Goal: Task Accomplishment & Management: Complete application form

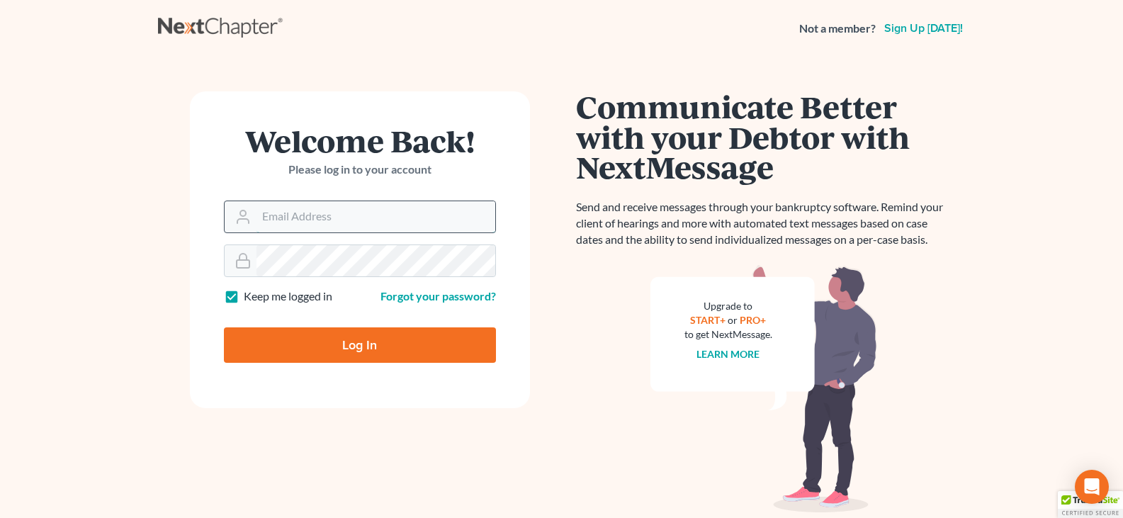
click at [374, 220] on input "Email Address" at bounding box center [375, 216] width 239 height 31
type input "[EMAIL_ADDRESS][DOMAIN_NAME]"
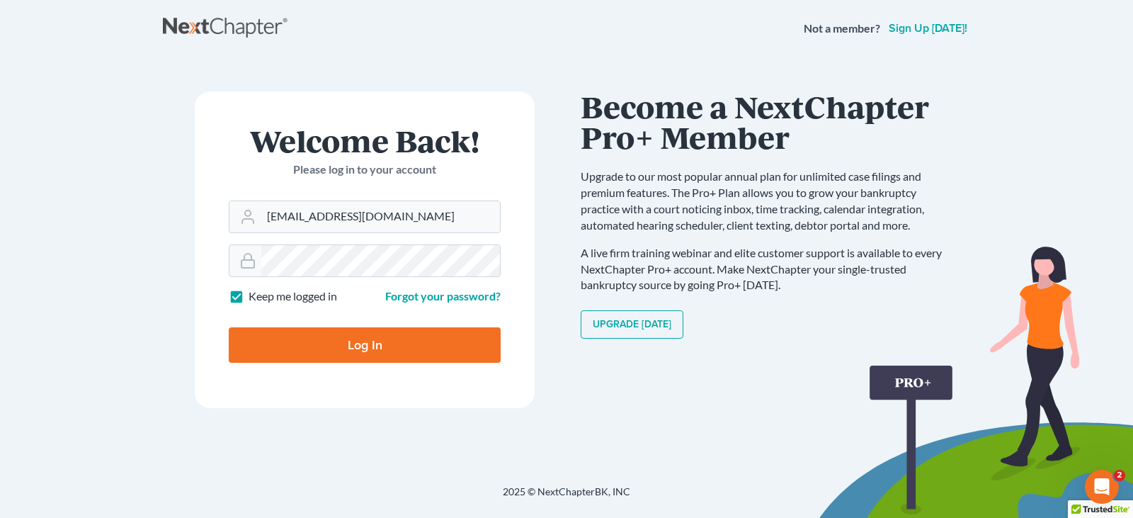
click at [376, 342] on input "Log In" at bounding box center [365, 344] width 272 height 35
type input "Thinking..."
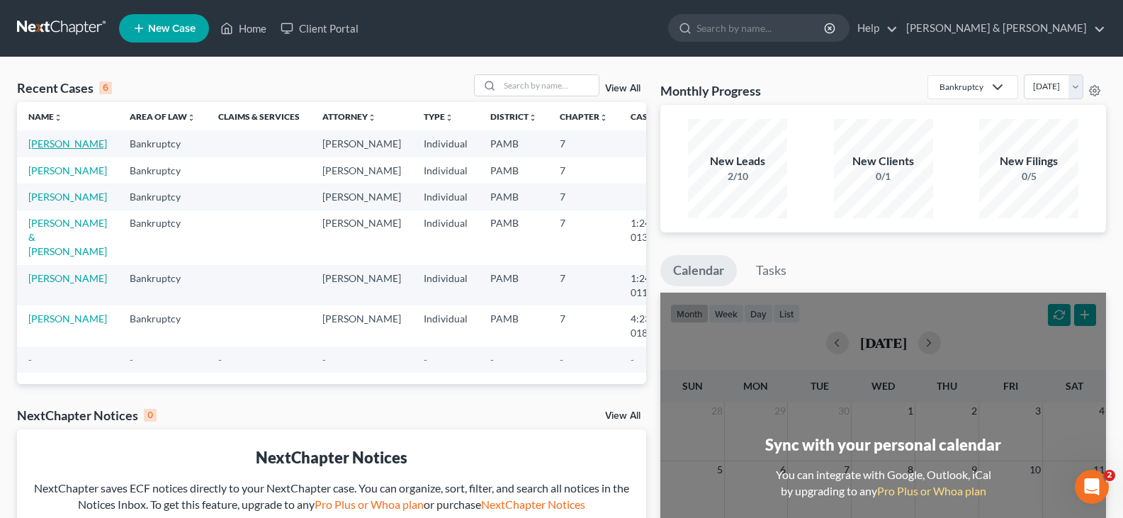
click at [47, 144] on link "Helterbran, Holly" at bounding box center [67, 143] width 79 height 12
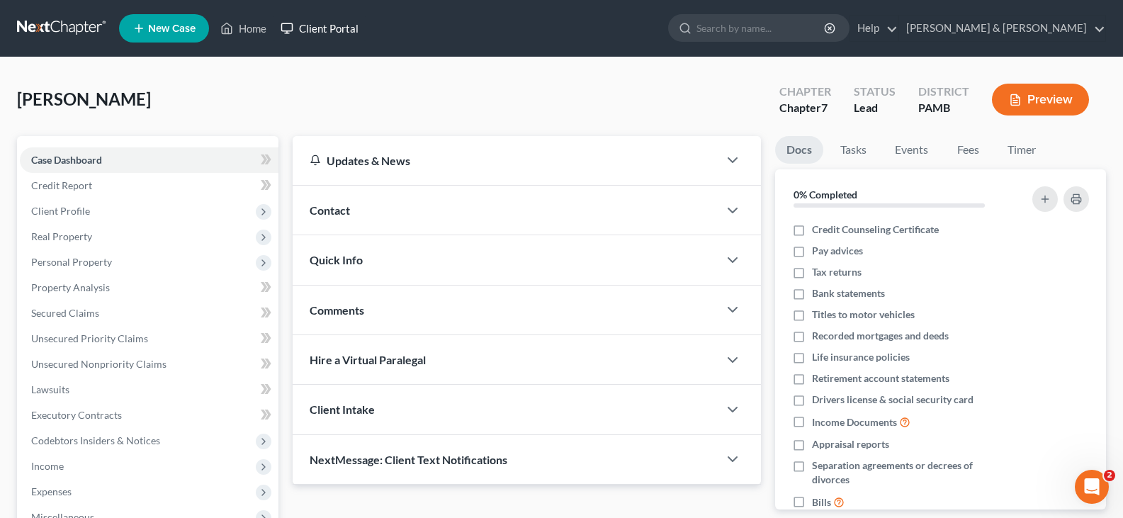
drag, startPoint x: 549, startPoint y: 19, endPoint x: 362, endPoint y: 28, distance: 187.2
click at [362, 28] on ul "New Case Home Client Portal - No Result - See all results Or Press Enter... Hel…" at bounding box center [612, 28] width 987 height 37
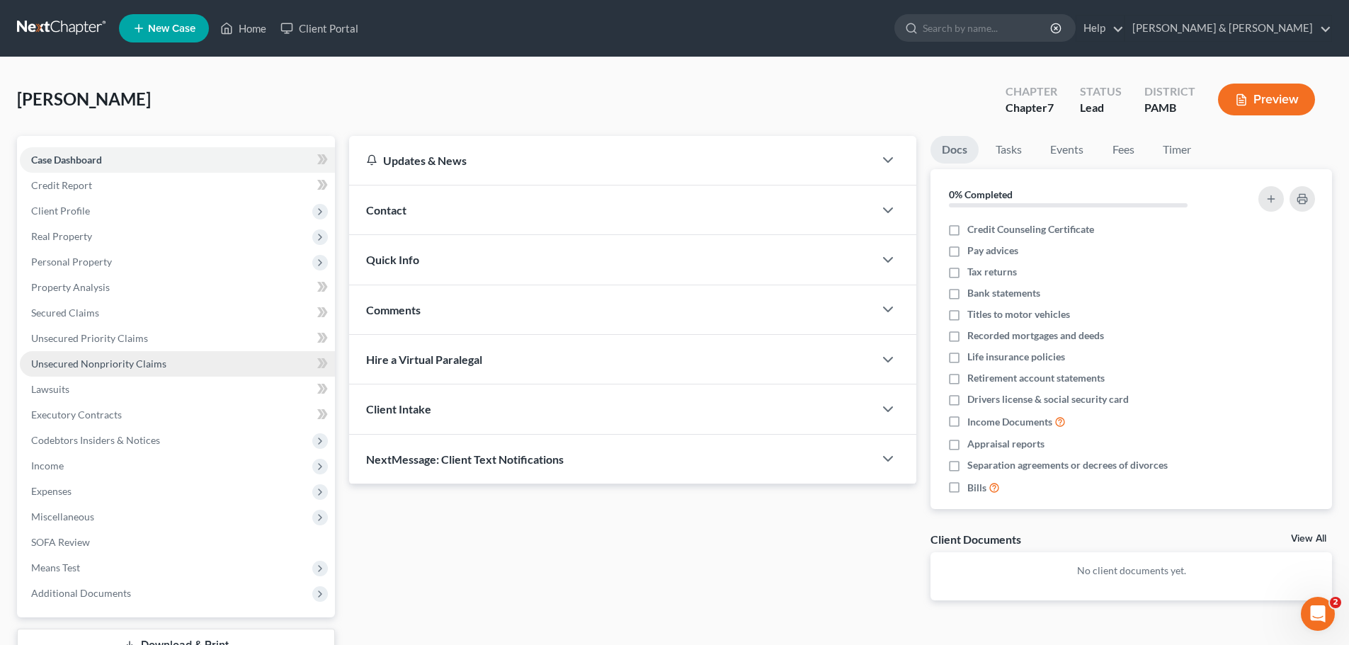
click at [132, 365] on span "Unsecured Nonpriority Claims" at bounding box center [98, 364] width 135 height 12
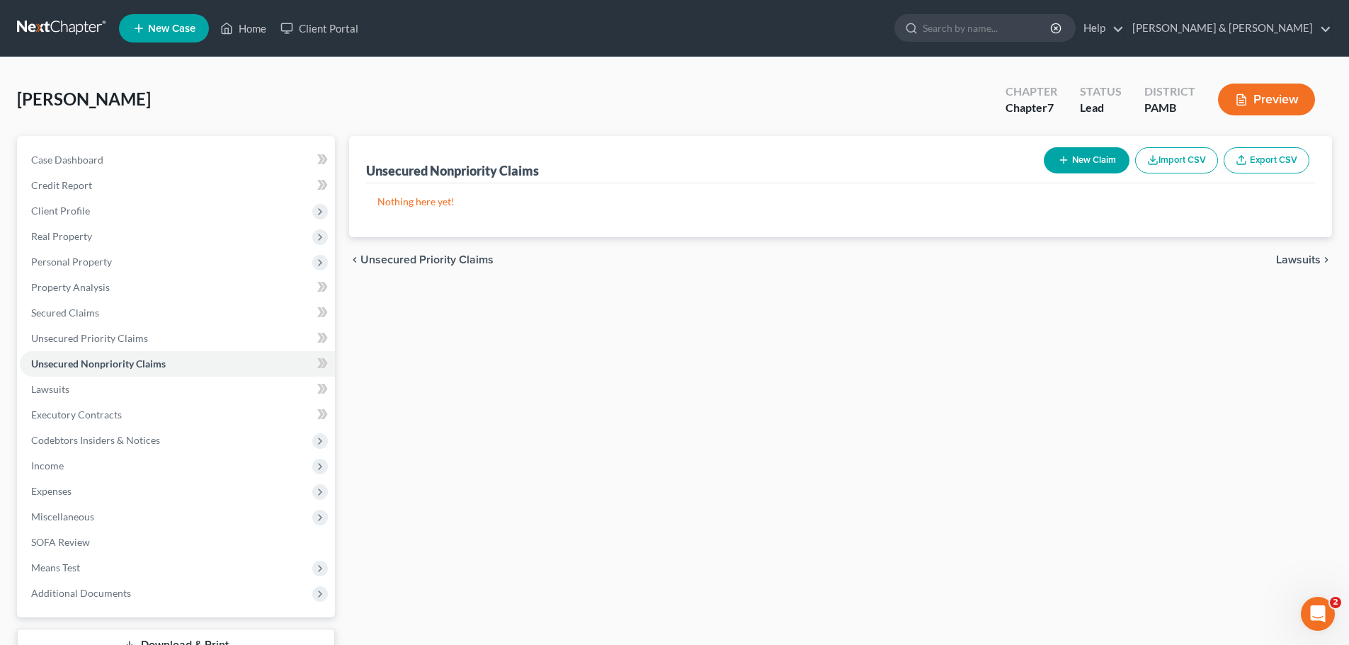
click at [1095, 161] on button "New Claim" at bounding box center [1087, 160] width 86 height 26
select select "0"
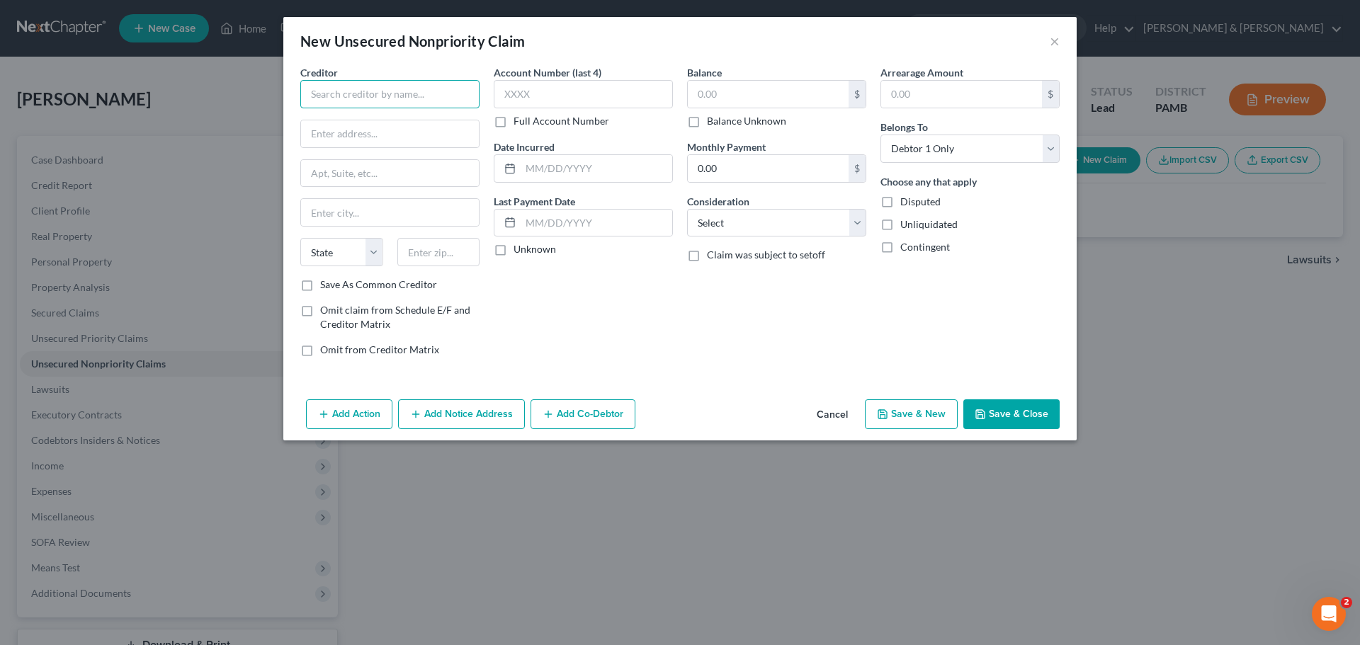
click at [420, 93] on input "text" at bounding box center [389, 94] width 179 height 28
click at [853, 222] on select "Select Cable / Satellite Services Collection Agency Credit Card Debt Debt Couns…" at bounding box center [776, 223] width 179 height 28
select select "4"
click at [687, 209] on select "Select Cable / Satellite Services Collection Agency Credit Card Debt Debt Couns…" at bounding box center [776, 223] width 179 height 28
click at [387, 95] on input "text" at bounding box center [389, 94] width 179 height 28
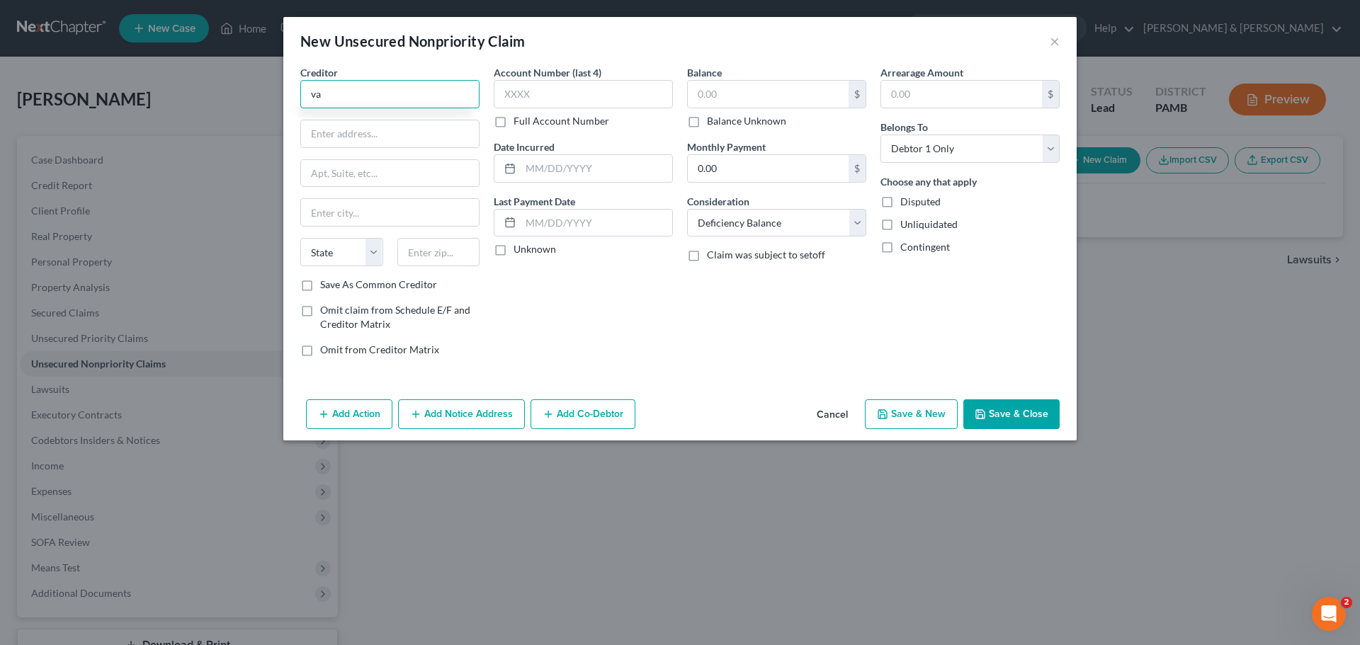
type input "v"
type input "Vanderbilt Mortgage"
type input "p"
type input "P.O. Box 9800"
type input "Maryville"
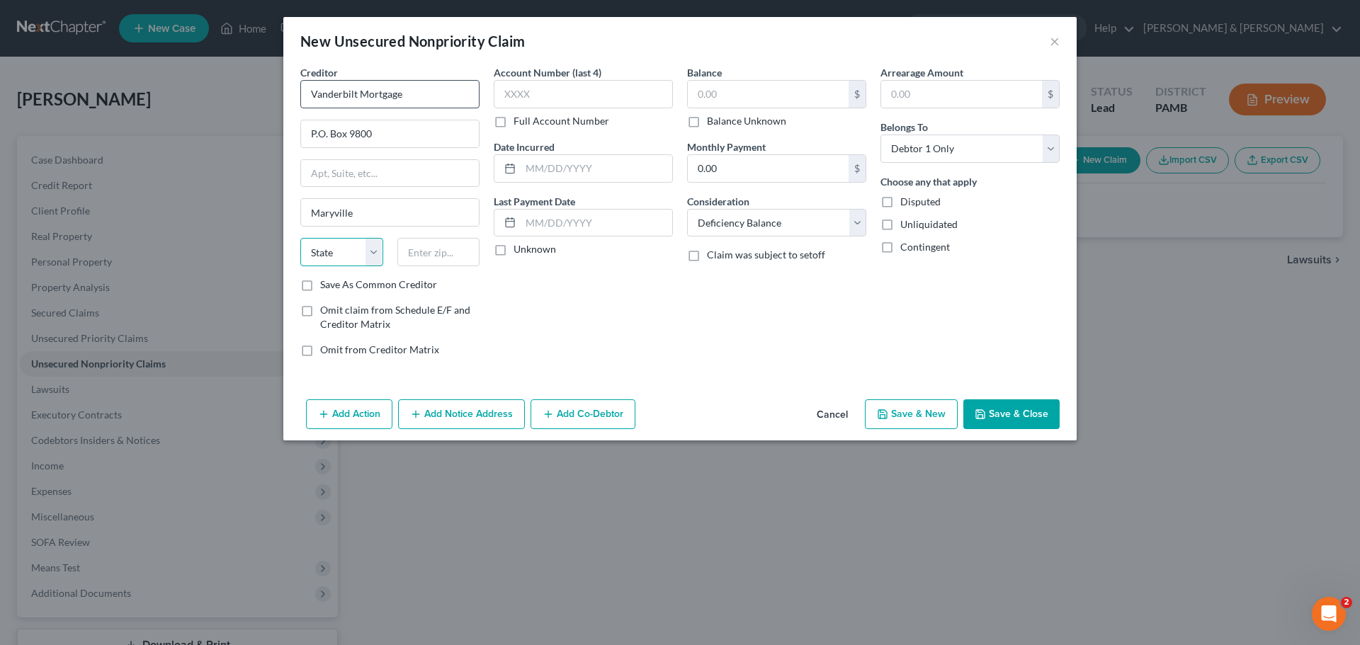
select select "44"
click at [999, 403] on button "Save & Close" at bounding box center [1011, 414] width 96 height 30
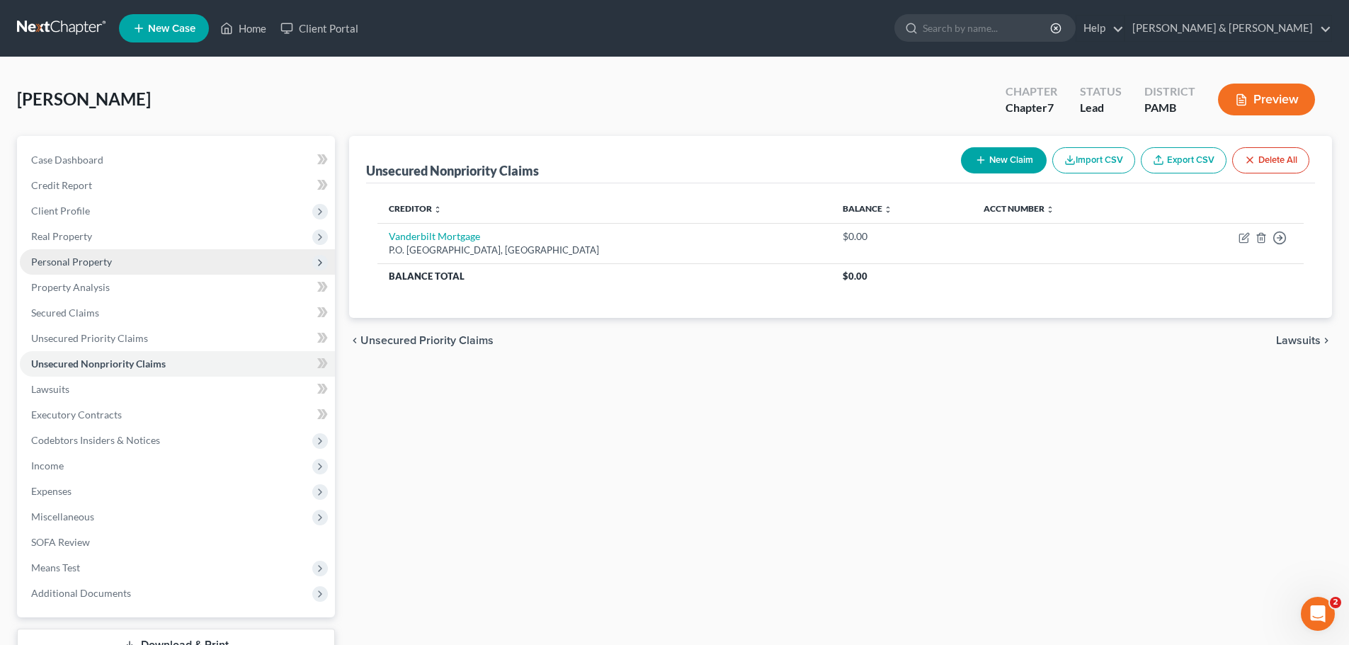
click at [92, 257] on span "Personal Property" at bounding box center [71, 262] width 81 height 12
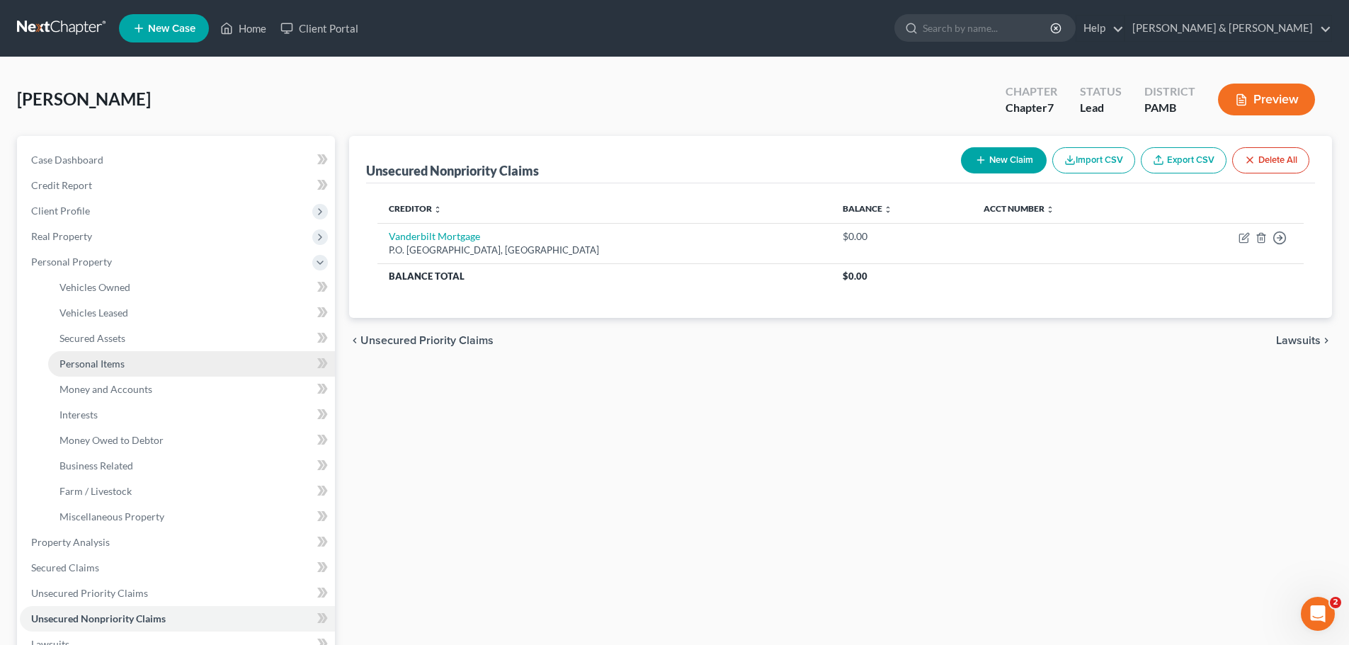
click at [146, 365] on link "Personal Items" at bounding box center [191, 363] width 287 height 25
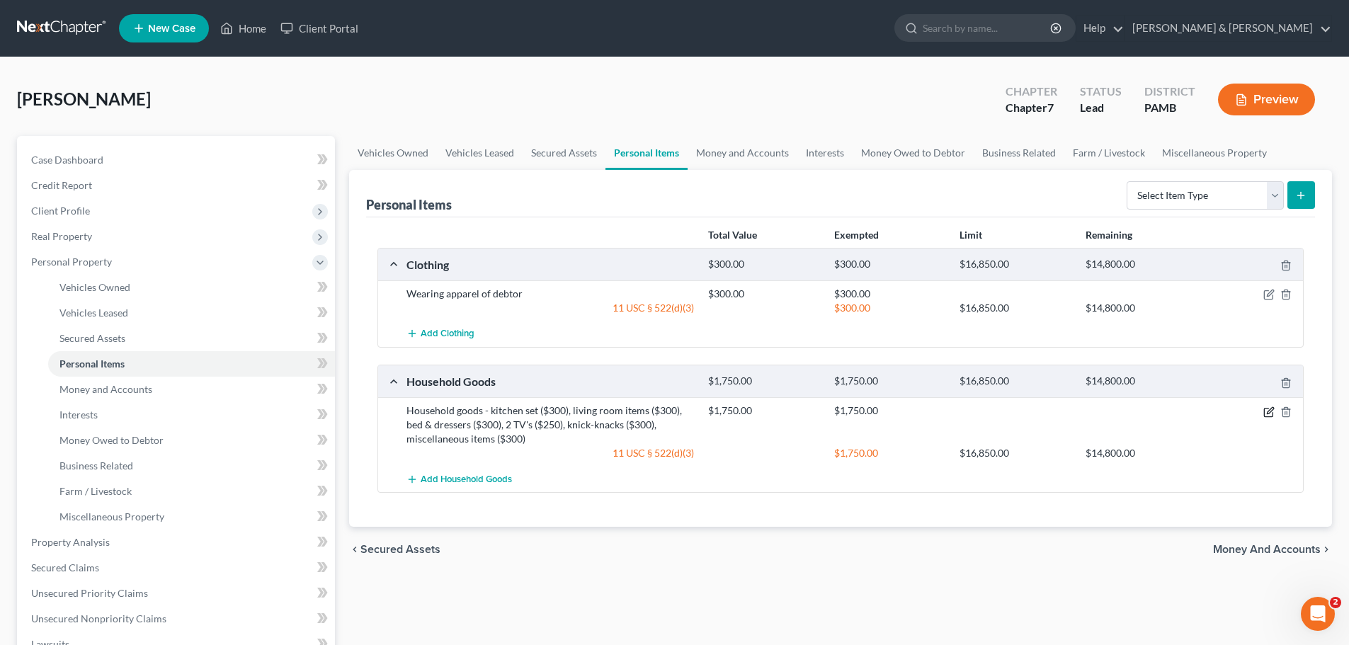
click at [1133, 411] on icon "button" at bounding box center [1270, 410] width 6 height 6
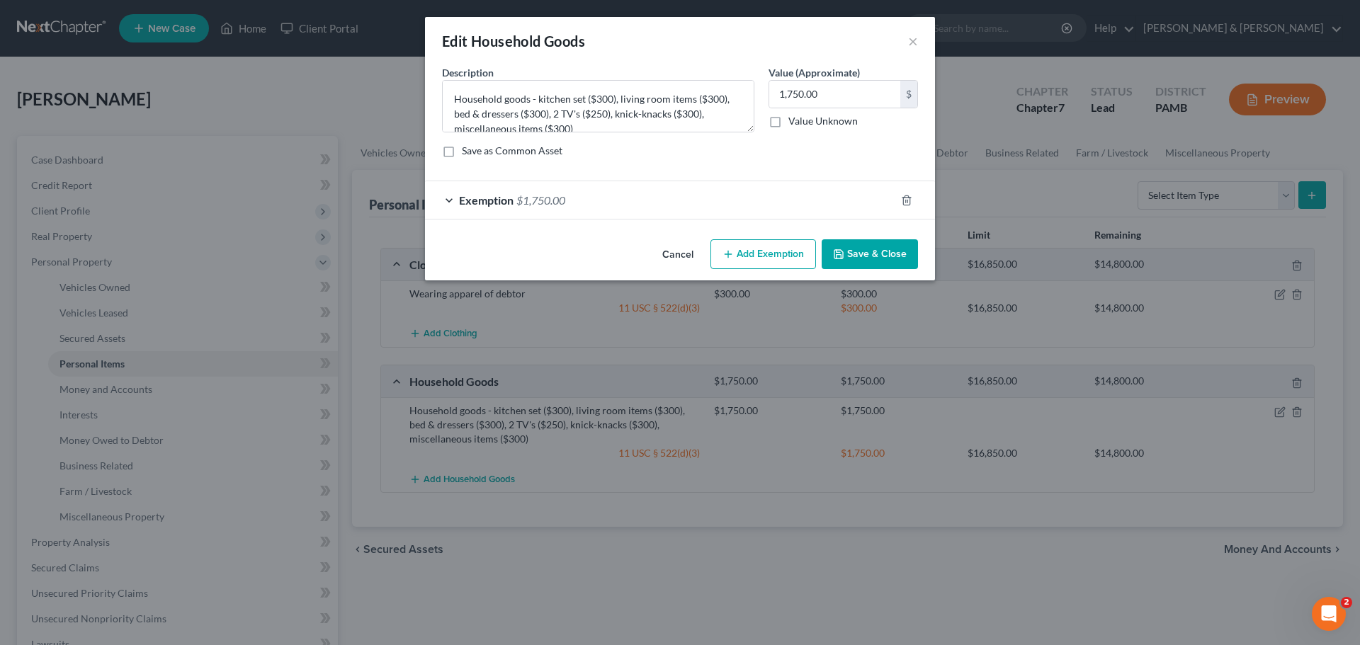
click at [453, 196] on div "Exemption $1,750.00" at bounding box center [660, 200] width 470 height 38
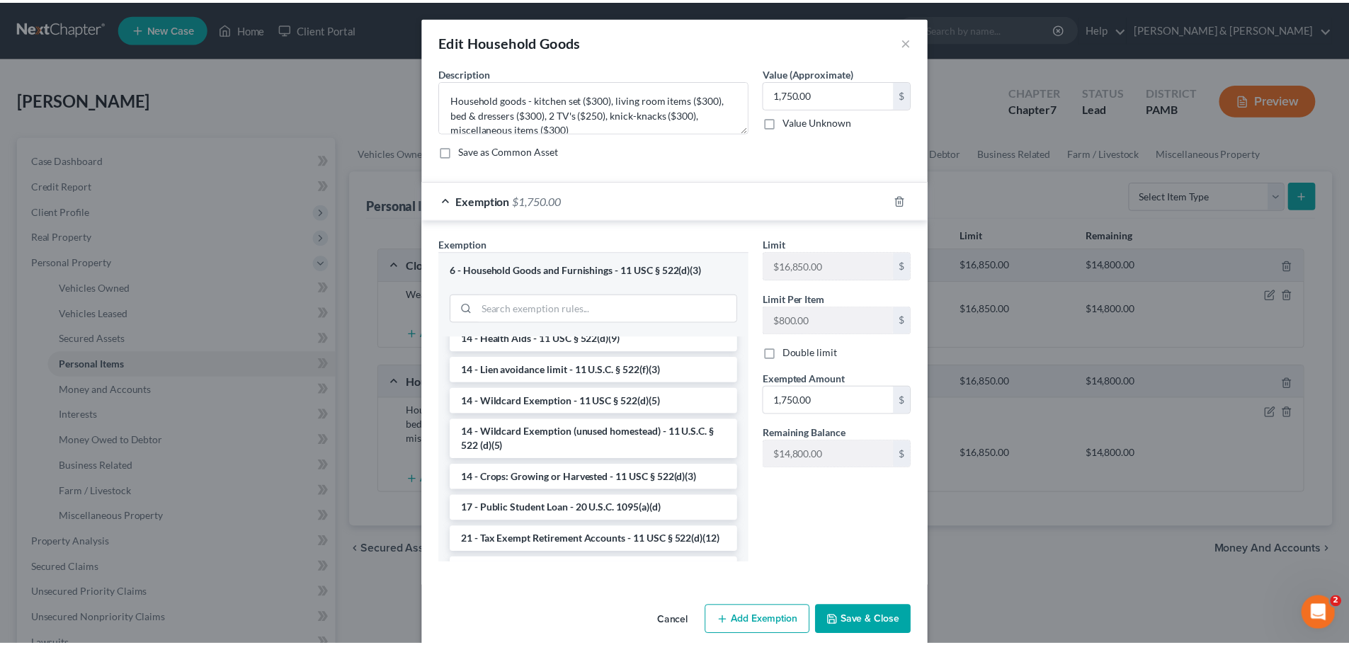
scroll to position [354, 0]
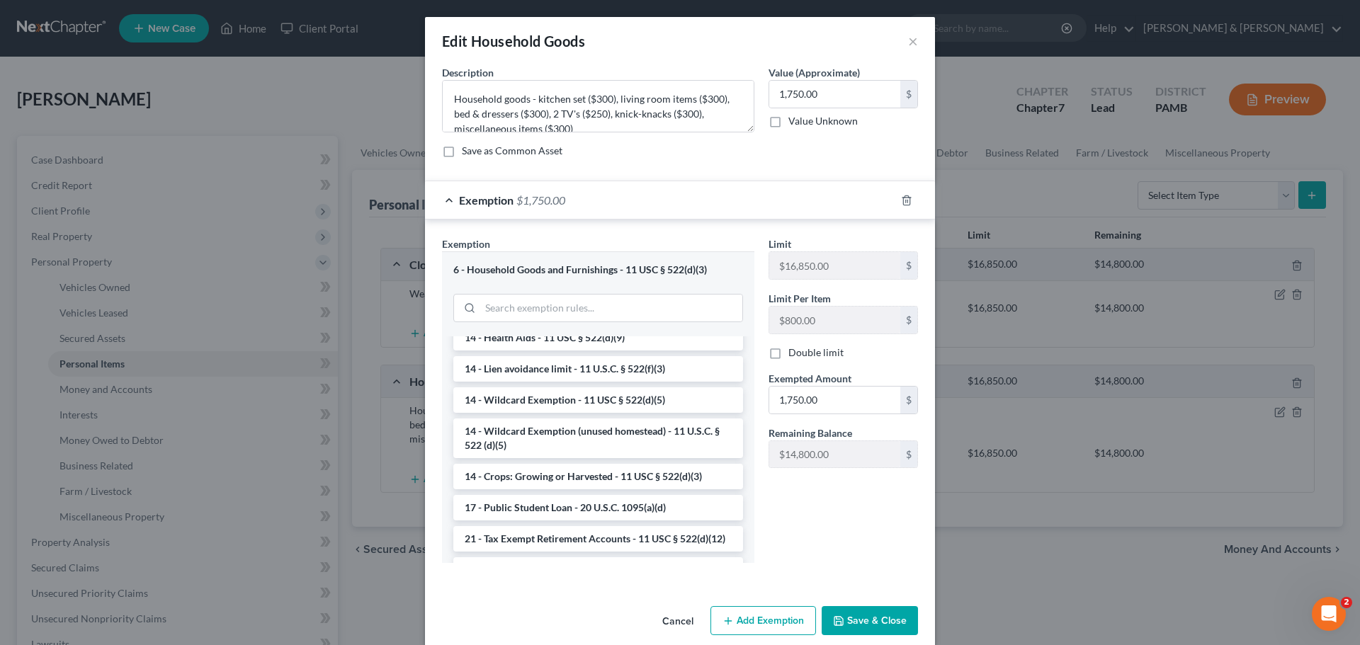
click at [667, 517] on button "Cancel" at bounding box center [678, 622] width 54 height 28
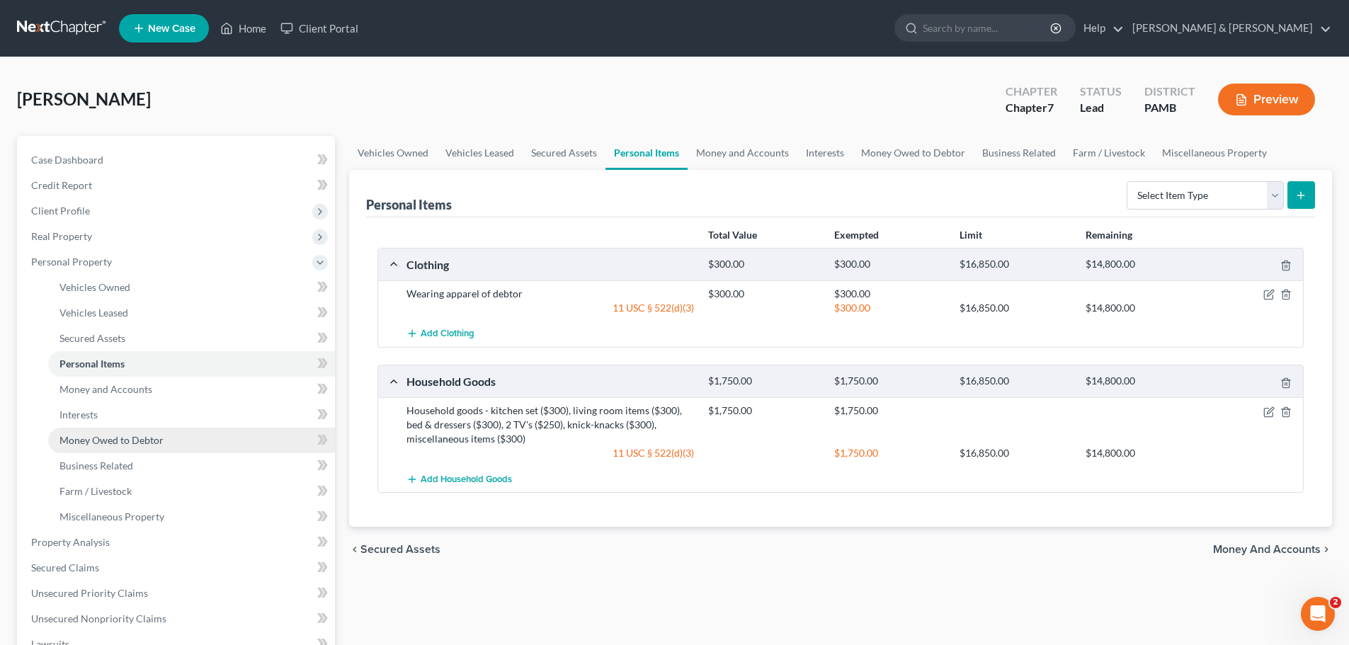
scroll to position [142, 0]
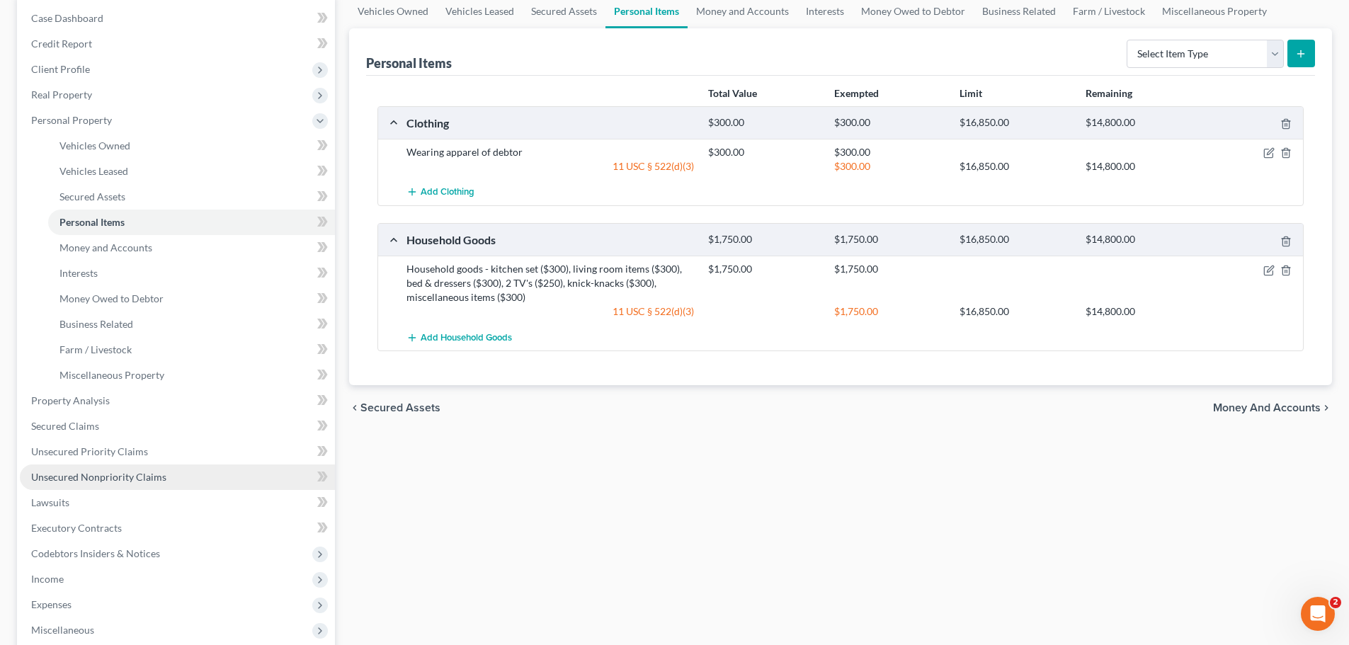
click at [103, 472] on span "Unsecured Nonpriority Claims" at bounding box center [98, 477] width 135 height 12
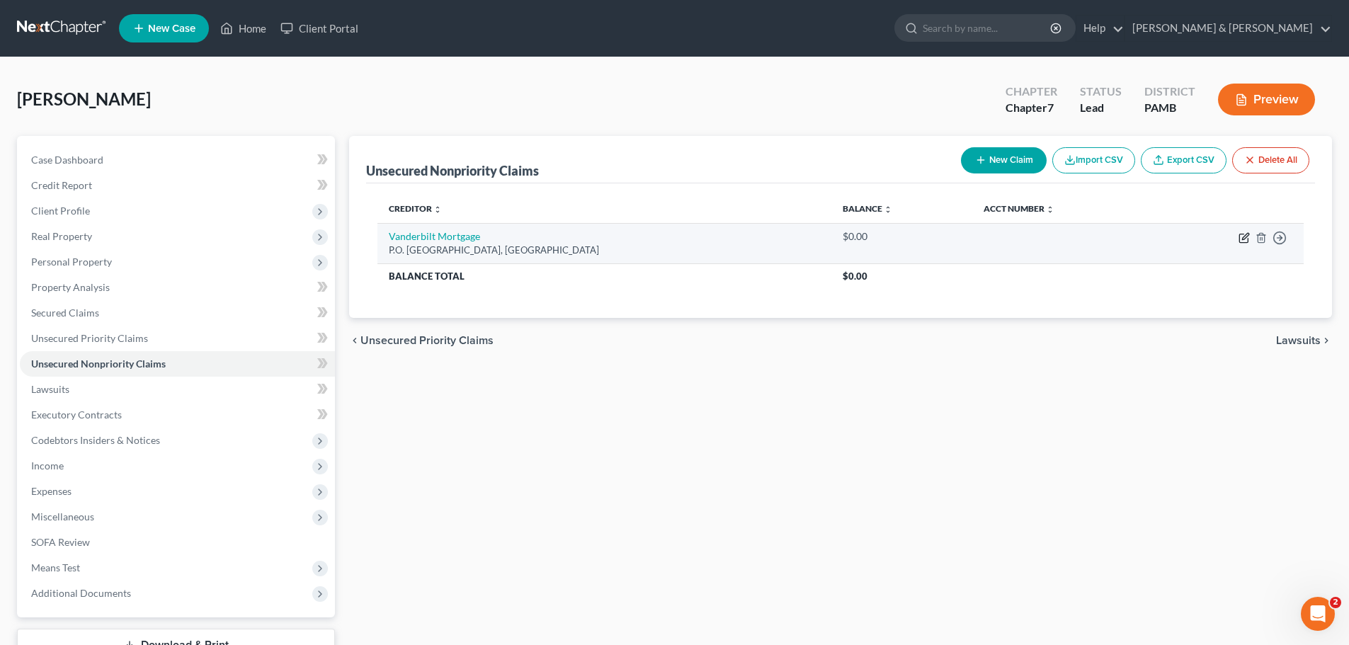
click at [1133, 236] on icon "button" at bounding box center [1244, 237] width 11 height 11
select select "44"
select select "4"
select select "0"
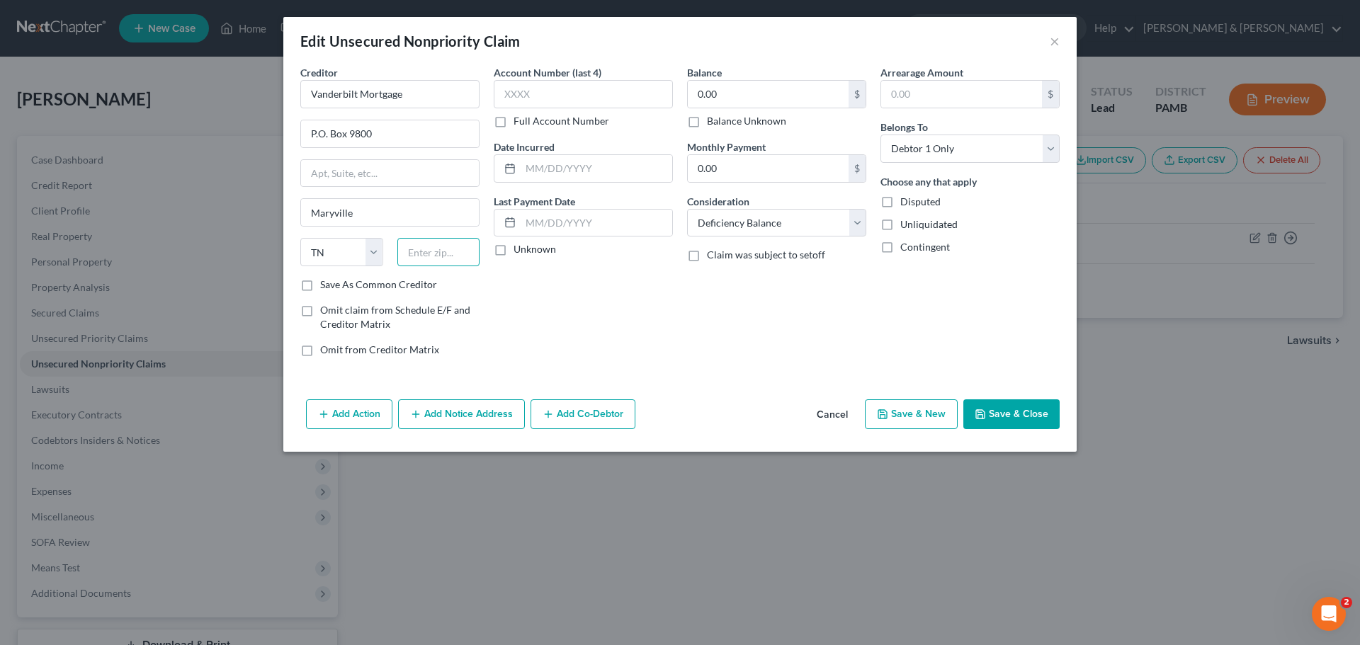
click at [436, 259] on input "text" at bounding box center [438, 252] width 83 height 28
type input "37802"
click at [578, 93] on input "text" at bounding box center [583, 94] width 179 height 28
type input "9"
type input "9166"
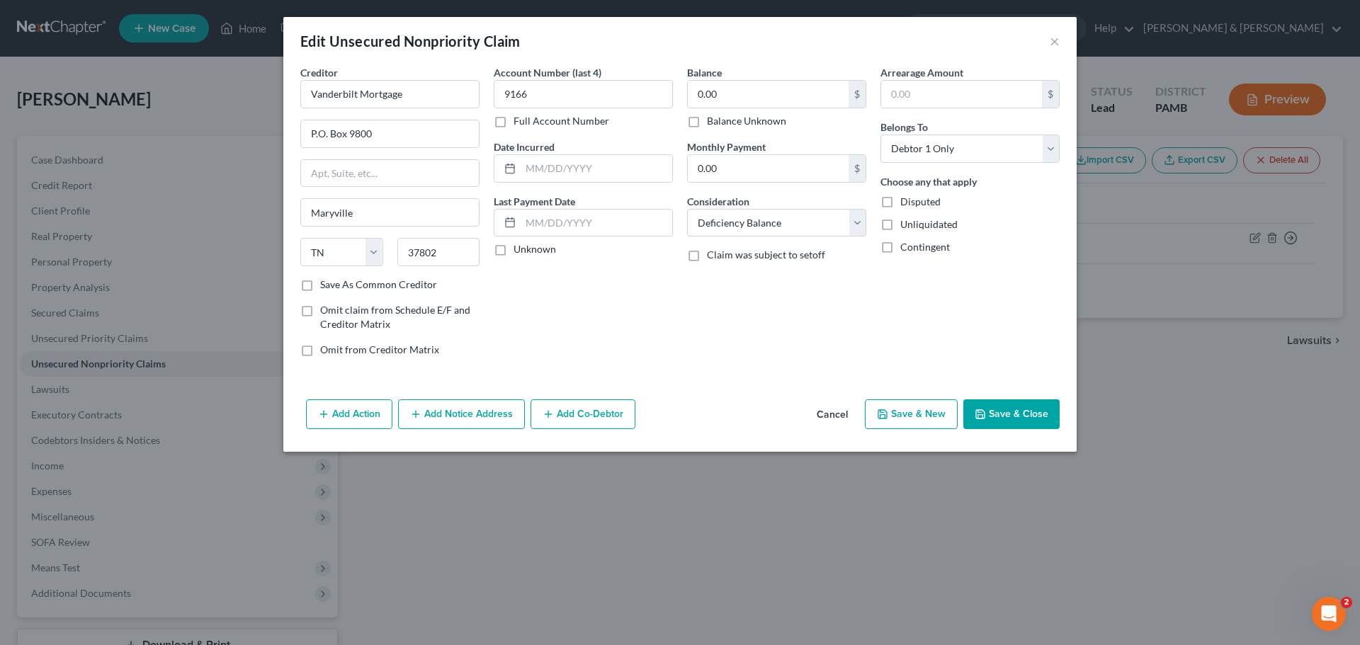
click at [514, 123] on label "Full Account Number" at bounding box center [562, 121] width 96 height 14
click at [519, 123] on input "Full Account Number" at bounding box center [523, 118] width 9 height 9
click at [556, 99] on input "9166" at bounding box center [583, 94] width 179 height 28
type input "1419166"
click at [631, 164] on input "text" at bounding box center [597, 168] width 152 height 27
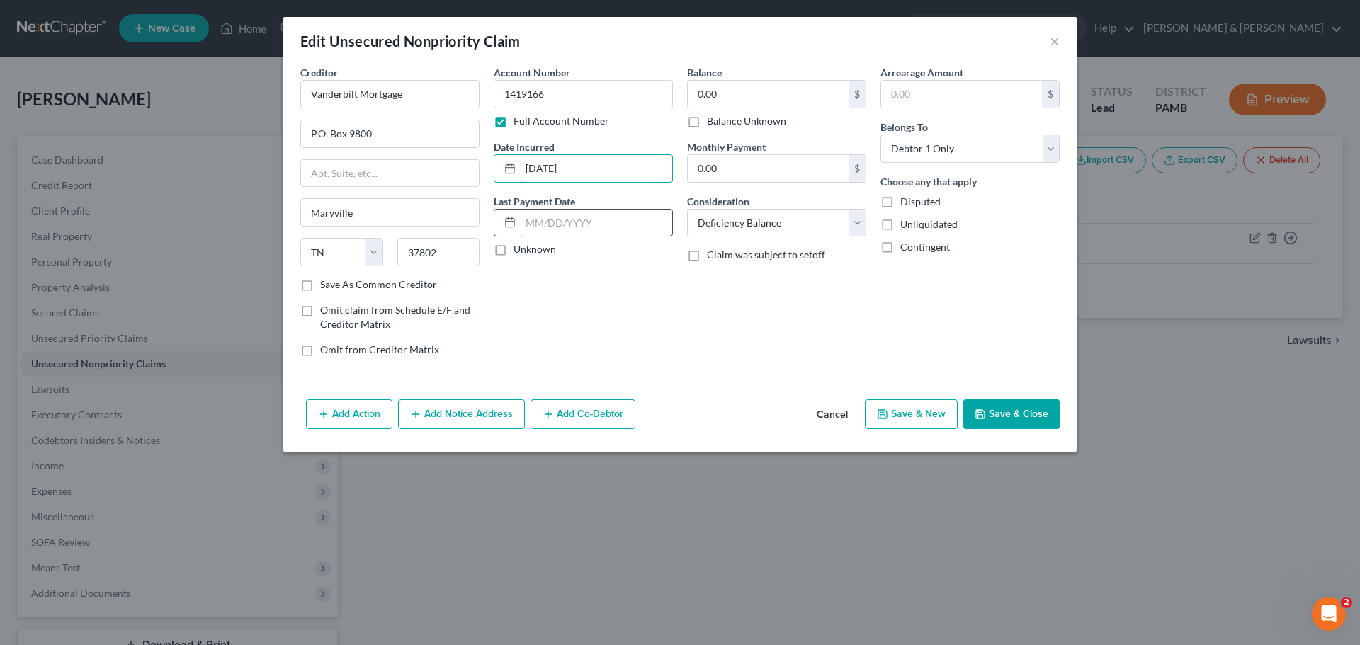
type input "8/12/24"
click at [628, 217] on input "text" at bounding box center [597, 223] width 152 height 27
click at [514, 254] on label "Unknown" at bounding box center [535, 249] width 42 height 14
click at [519, 251] on input "Unknown" at bounding box center [523, 246] width 9 height 9
checkbox input "true"
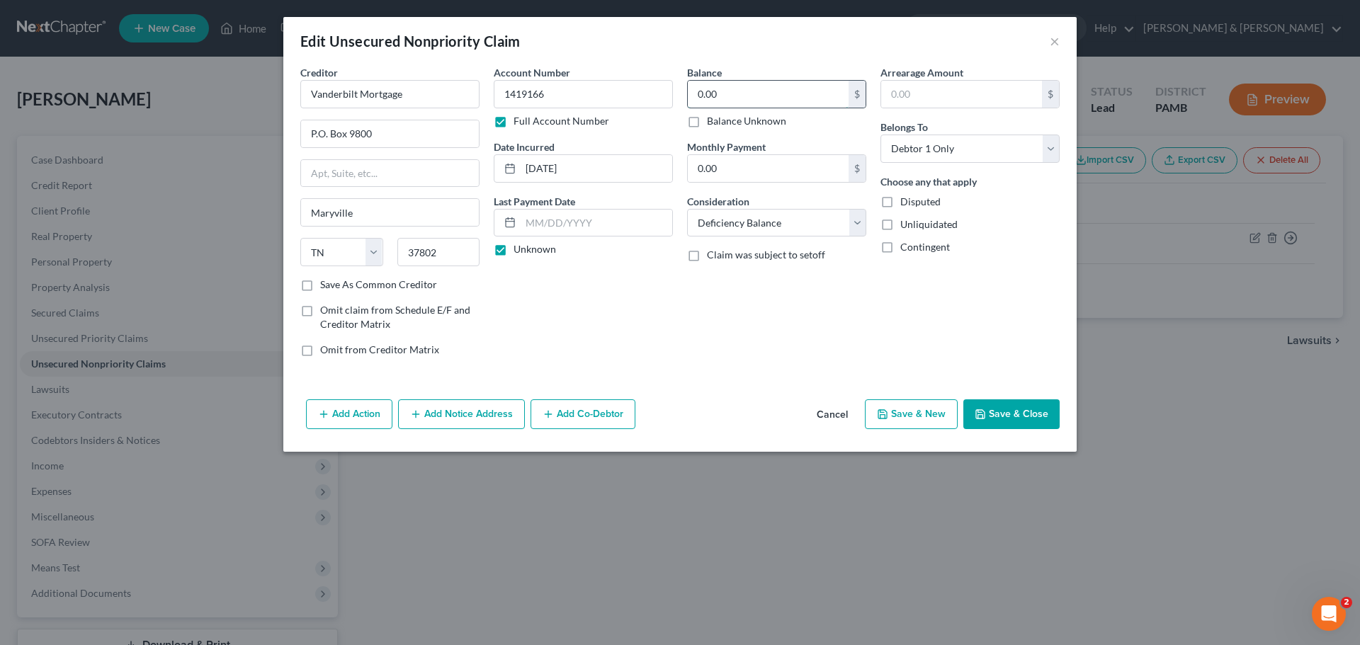
click at [766, 98] on input "0.00" at bounding box center [768, 94] width 161 height 27
type input "5,077.24"
click at [943, 96] on input "text" at bounding box center [961, 94] width 161 height 27
click at [929, 342] on div "Arrearage Amount $ Belongs To * Select Debtor 1 Only Debtor 2 Only Debtor 1 And…" at bounding box center [969, 216] width 193 height 303
click at [921, 411] on button "Save & New" at bounding box center [911, 414] width 93 height 30
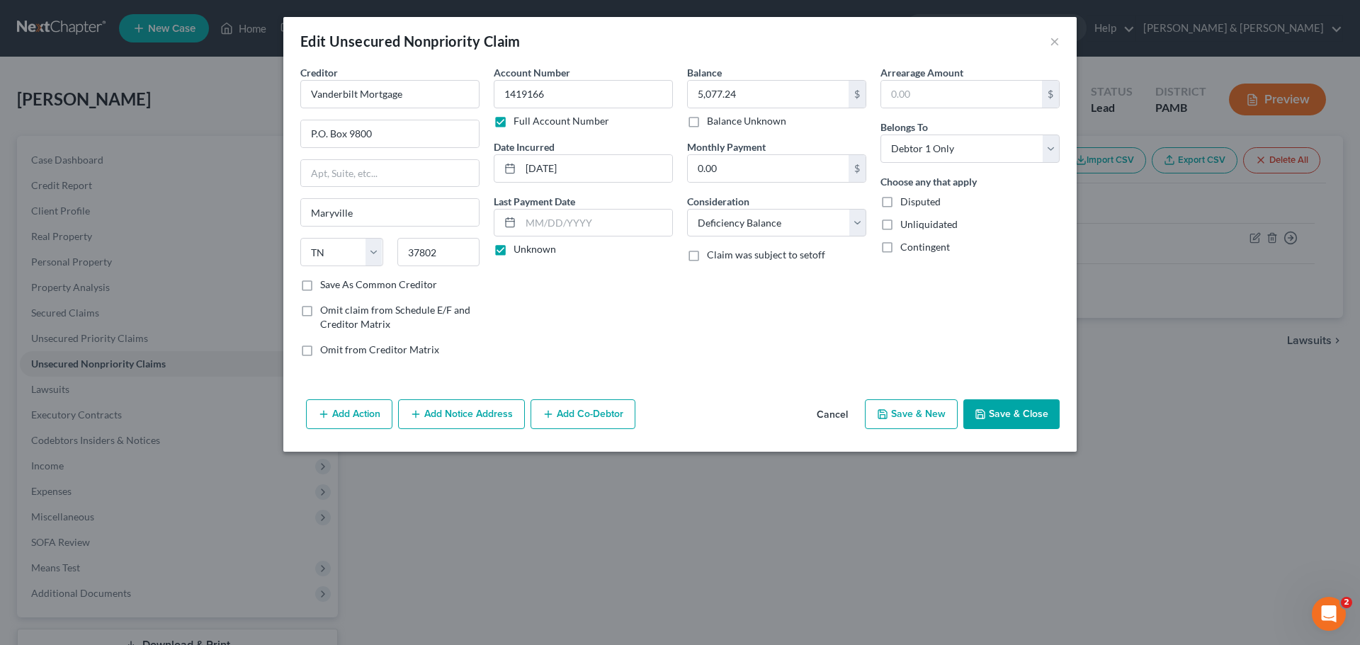
select select "0"
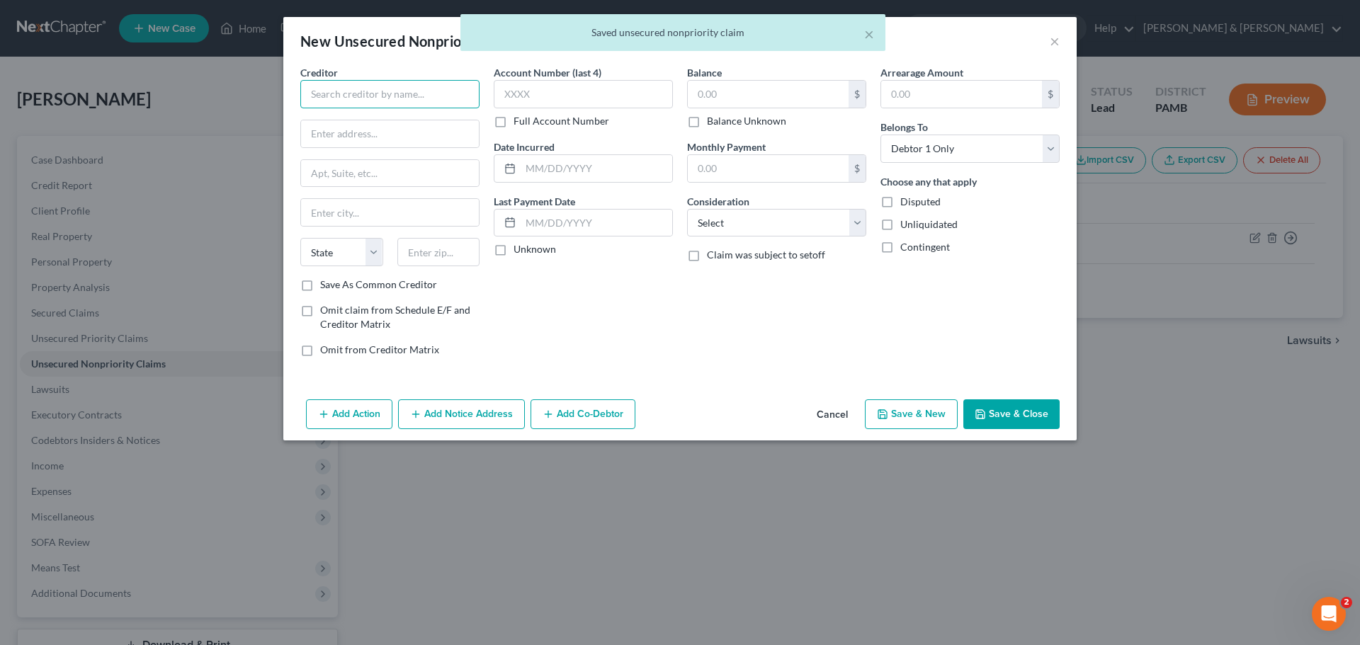
click at [430, 93] on input "text" at bounding box center [389, 94] width 179 height 28
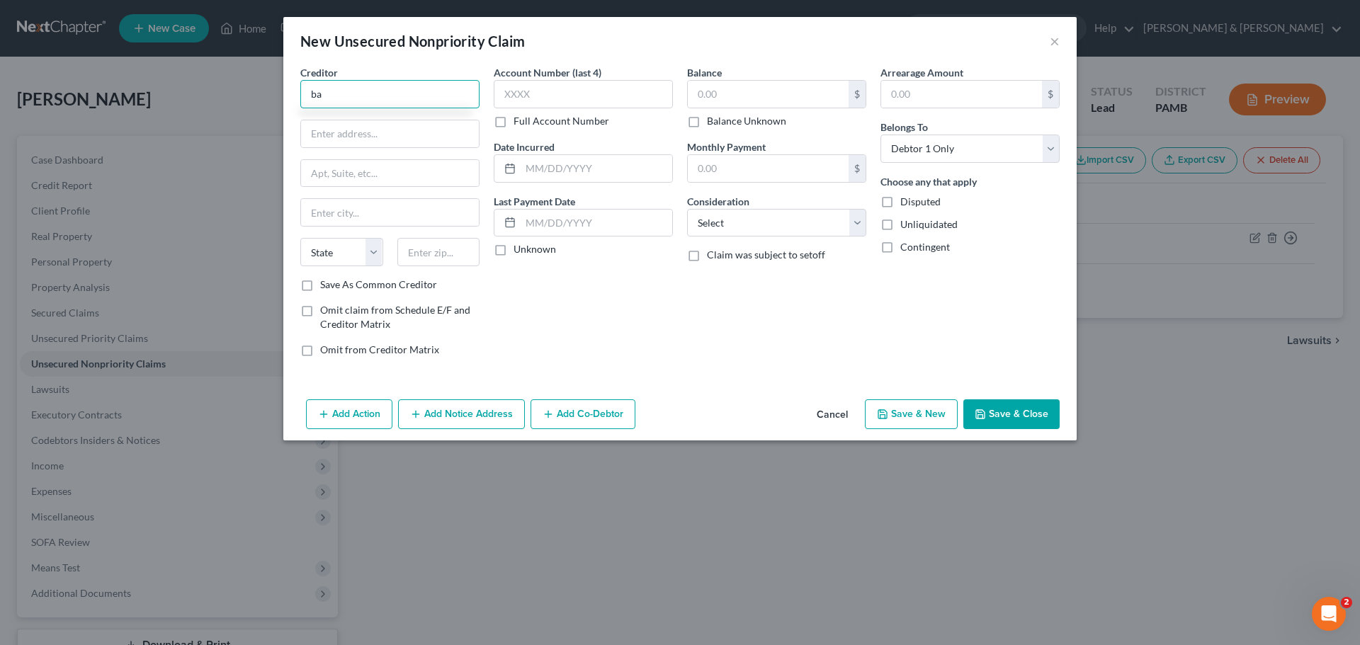
type input "b"
type input "Barclays"
type input "P.O. Box 13337"
type input "Phil"
select select "39"
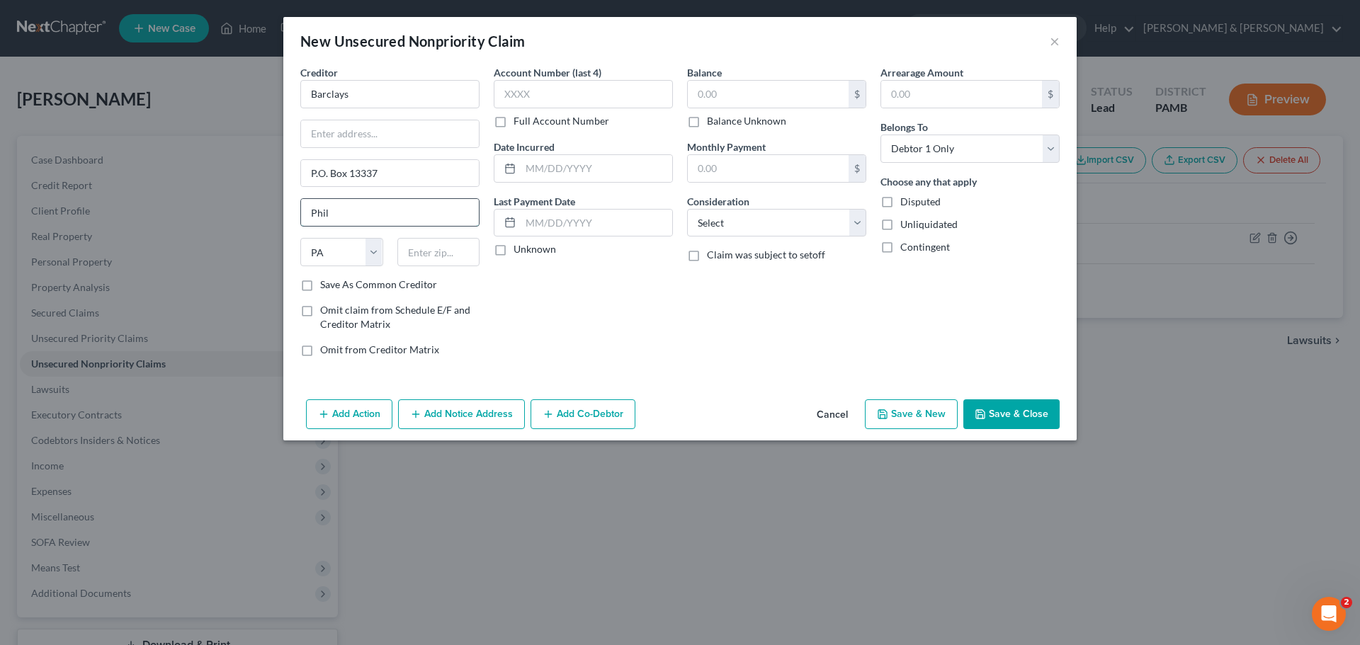
click at [438, 213] on input "Phil" at bounding box center [390, 212] width 178 height 27
type input "Philadelphia"
click at [421, 246] on input "text" at bounding box center [438, 252] width 83 height 28
type input "19101"
click at [635, 89] on input "text" at bounding box center [583, 94] width 179 height 28
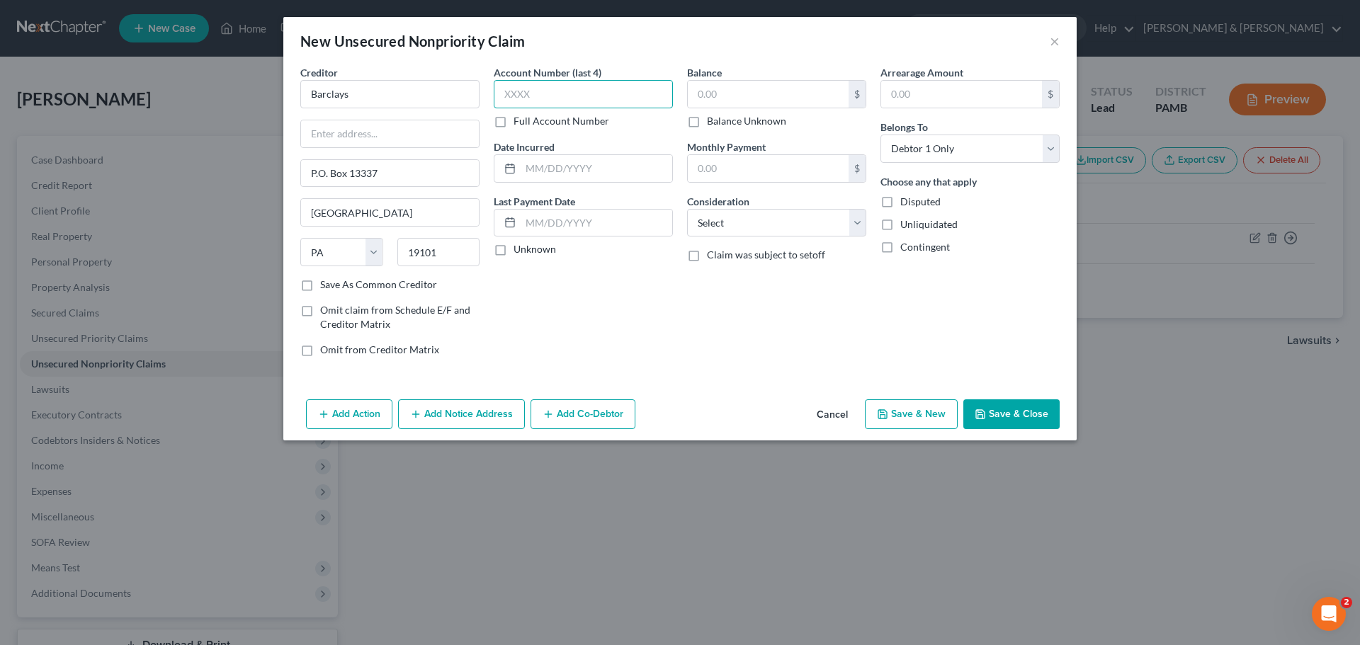
click at [580, 94] on input "text" at bounding box center [583, 94] width 179 height 28
click at [606, 96] on input "text" at bounding box center [583, 94] width 179 height 28
click at [645, 89] on input "text" at bounding box center [583, 94] width 179 height 28
type input "7161"
click at [616, 161] on input "text" at bounding box center [597, 168] width 152 height 27
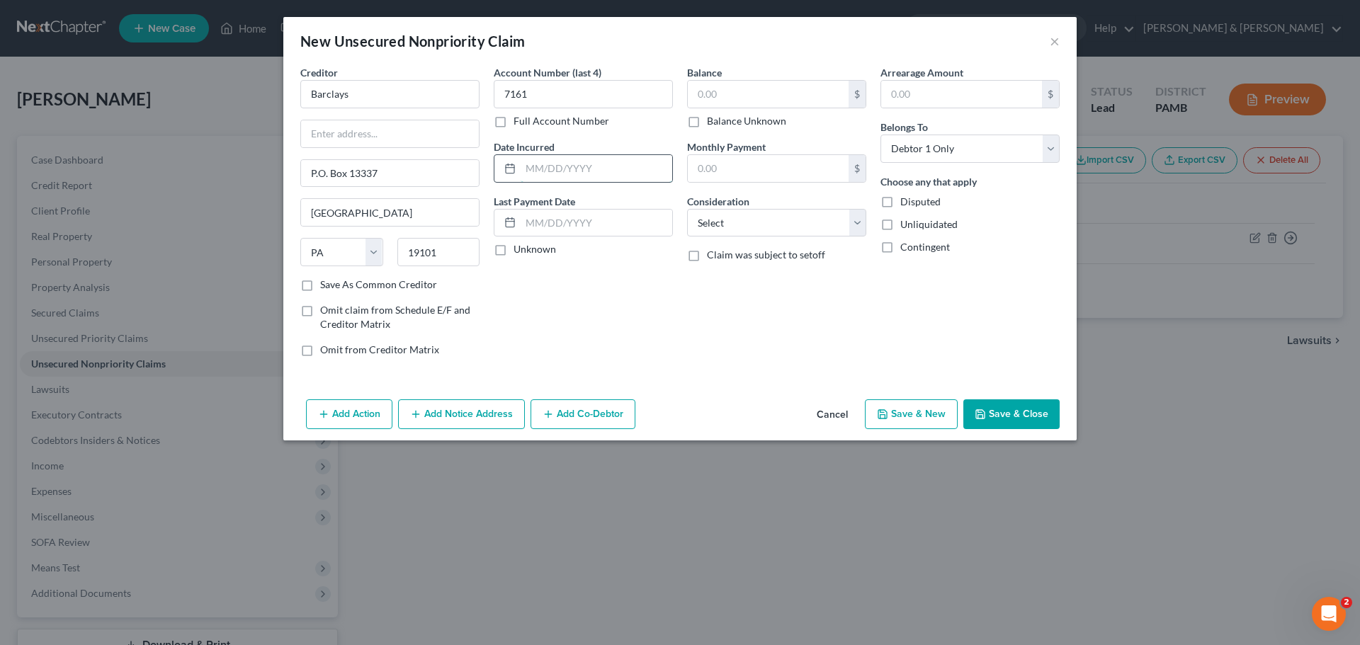
click at [648, 169] on input "text" at bounding box center [597, 168] width 152 height 27
click at [755, 327] on div "Balance $ Balance Unknown Balance Undetermined $ Balance Unknown Monthly Paymen…" at bounding box center [776, 216] width 193 height 303
click at [649, 172] on input "text" at bounding box center [597, 168] width 152 height 27
click at [987, 405] on button "Save & Close" at bounding box center [1011, 414] width 96 height 30
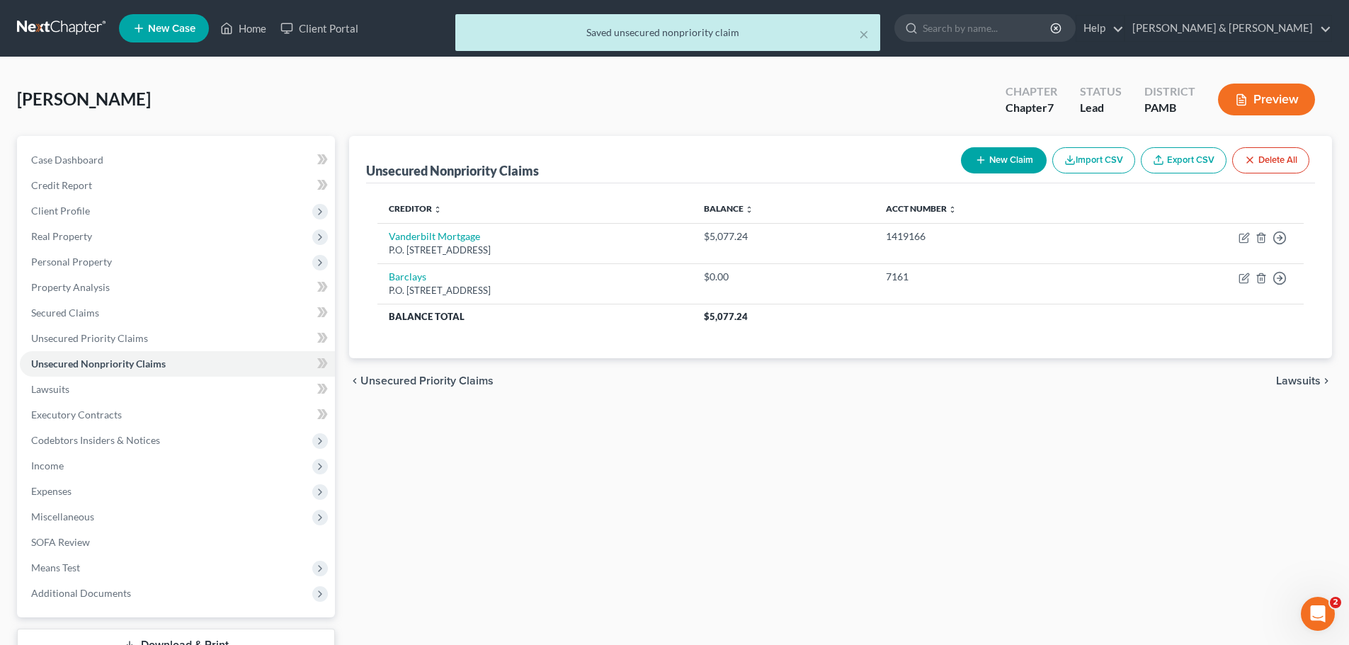
click at [1133, 27] on div "× Saved unsecured nonpriority claim" at bounding box center [667, 36] width 1349 height 44
click at [1133, 25] on div "× Saved unsecured nonpriority claim" at bounding box center [667, 36] width 1349 height 44
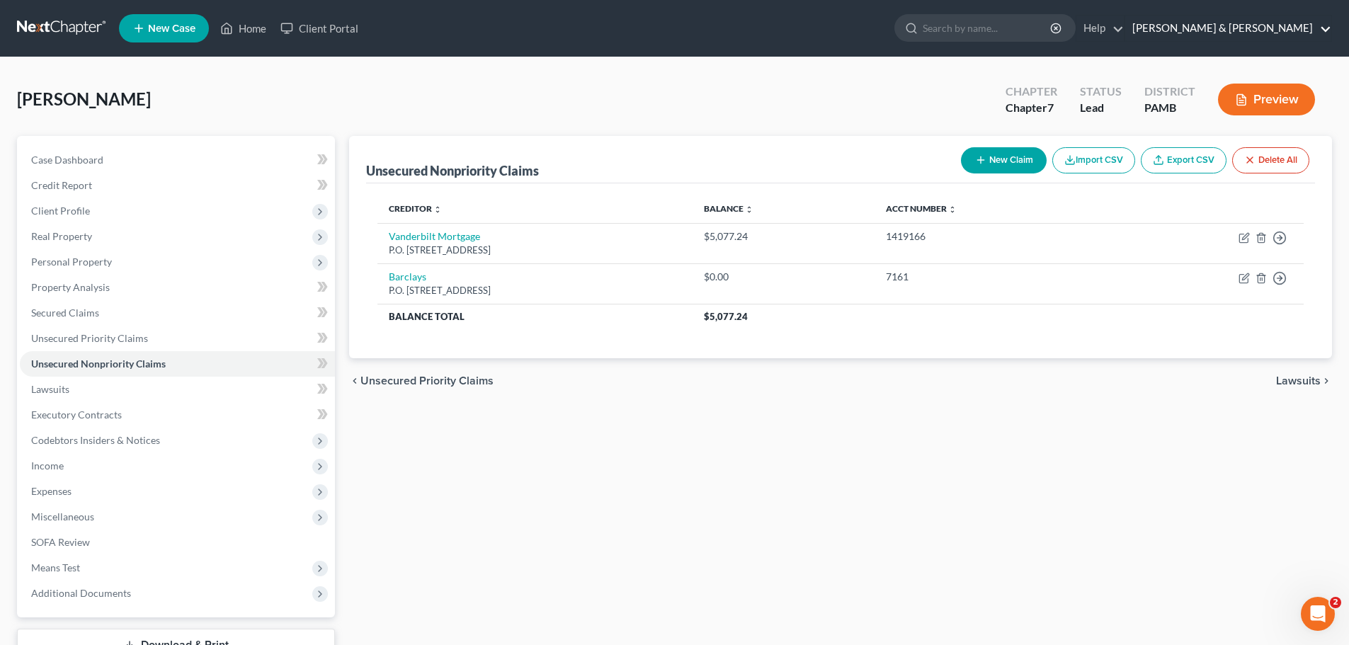
click at [1133, 29] on link "Garrigan & Targonski" at bounding box center [1228, 28] width 206 height 25
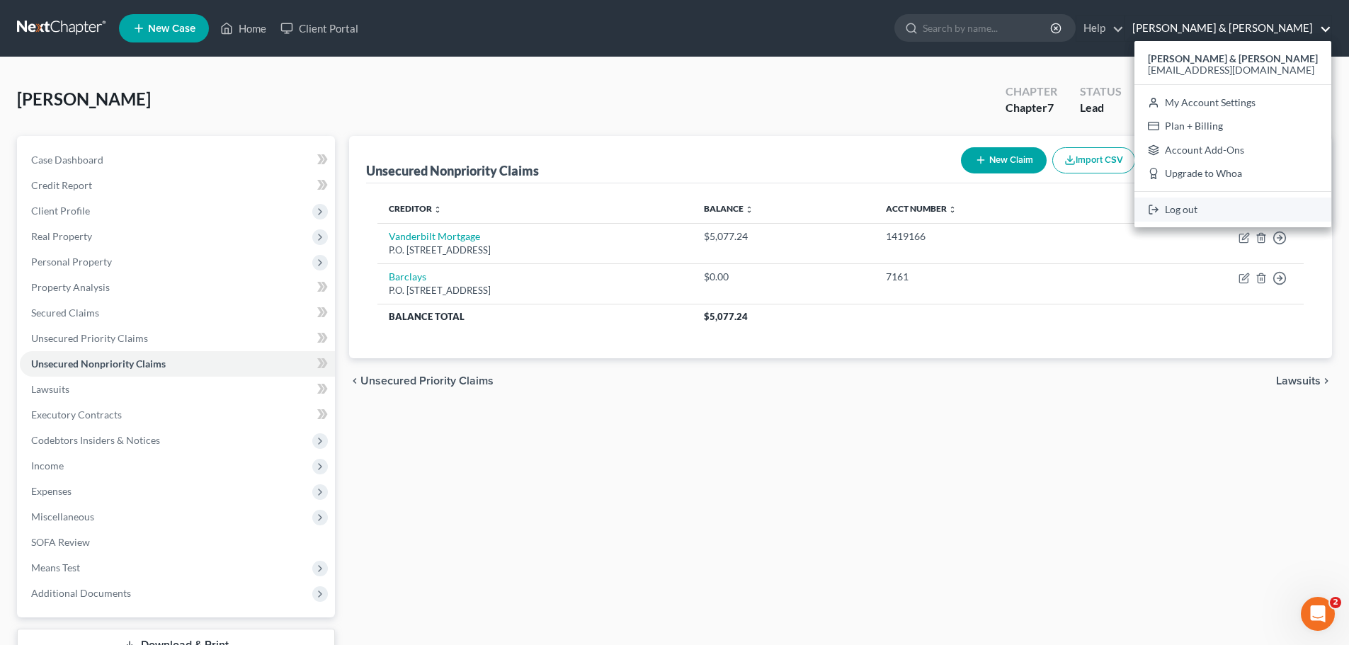
click at [1133, 208] on link "Log out" at bounding box center [1233, 210] width 197 height 24
